Goal: Task Accomplishment & Management: Manage account settings

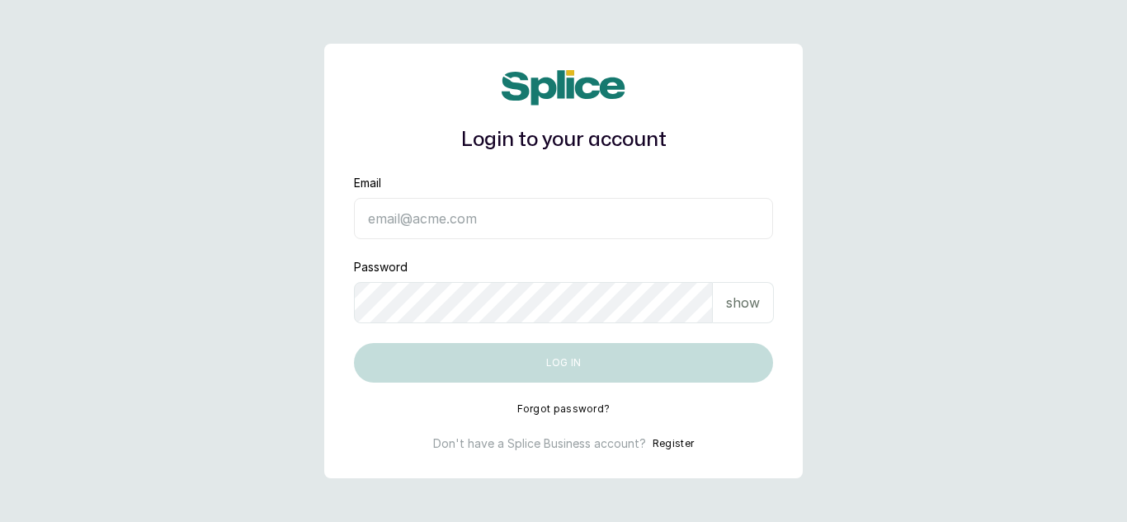
click at [497, 202] on input "Email" at bounding box center [563, 218] width 419 height 41
type input "[EMAIL_ADDRESS][DOMAIN_NAME]"
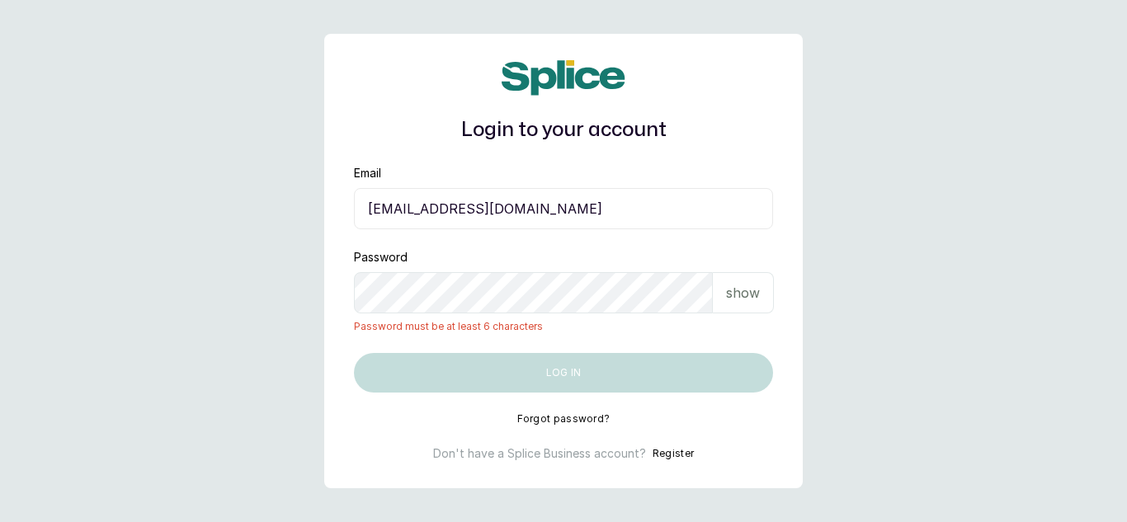
click at [745, 275] on div "show" at bounding box center [743, 292] width 61 height 41
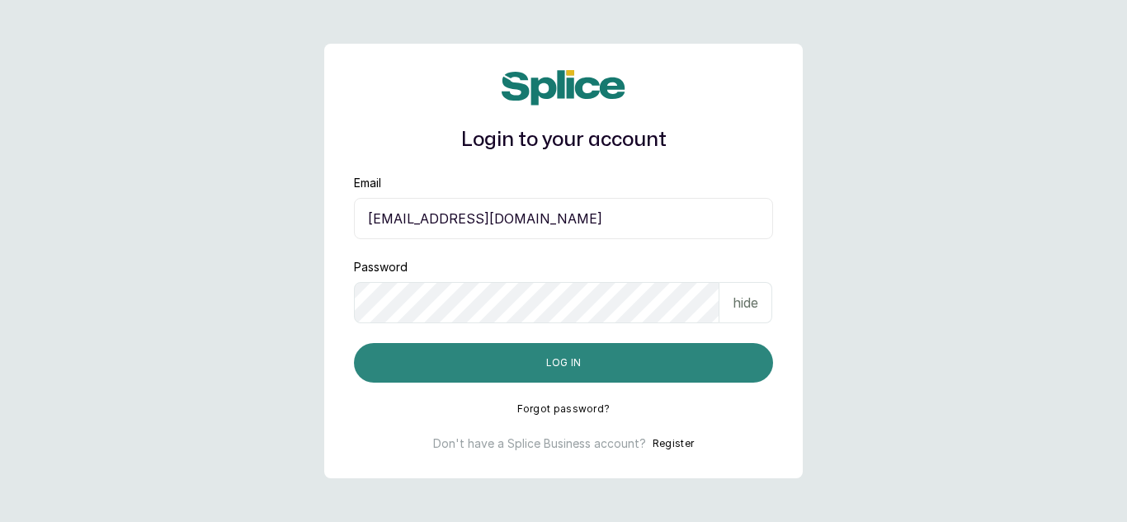
click at [556, 363] on button "Log in" at bounding box center [563, 363] width 419 height 40
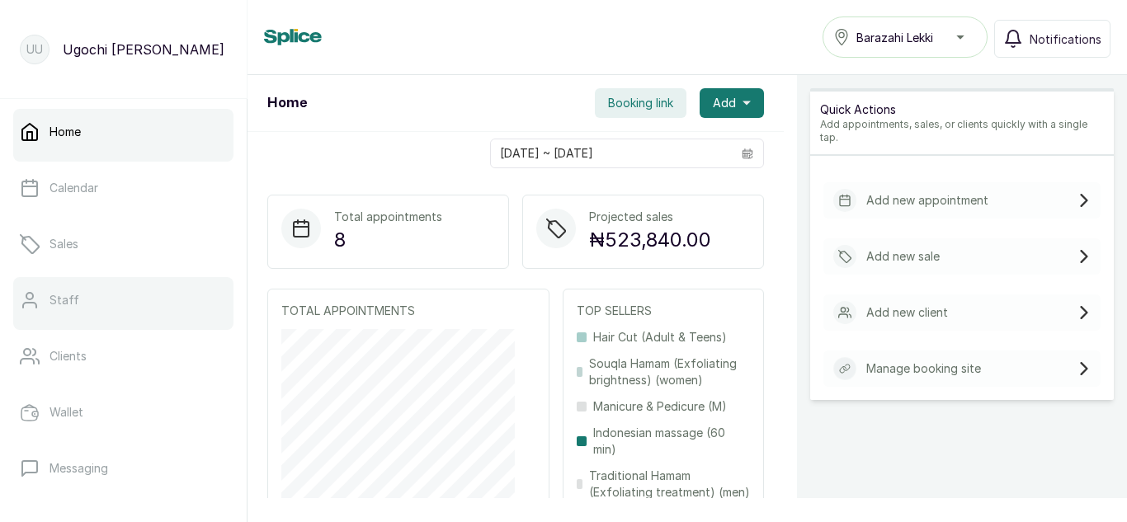
click at [145, 290] on link "Staff" at bounding box center [123, 300] width 220 height 46
